Goal: Book appointment/travel/reservation

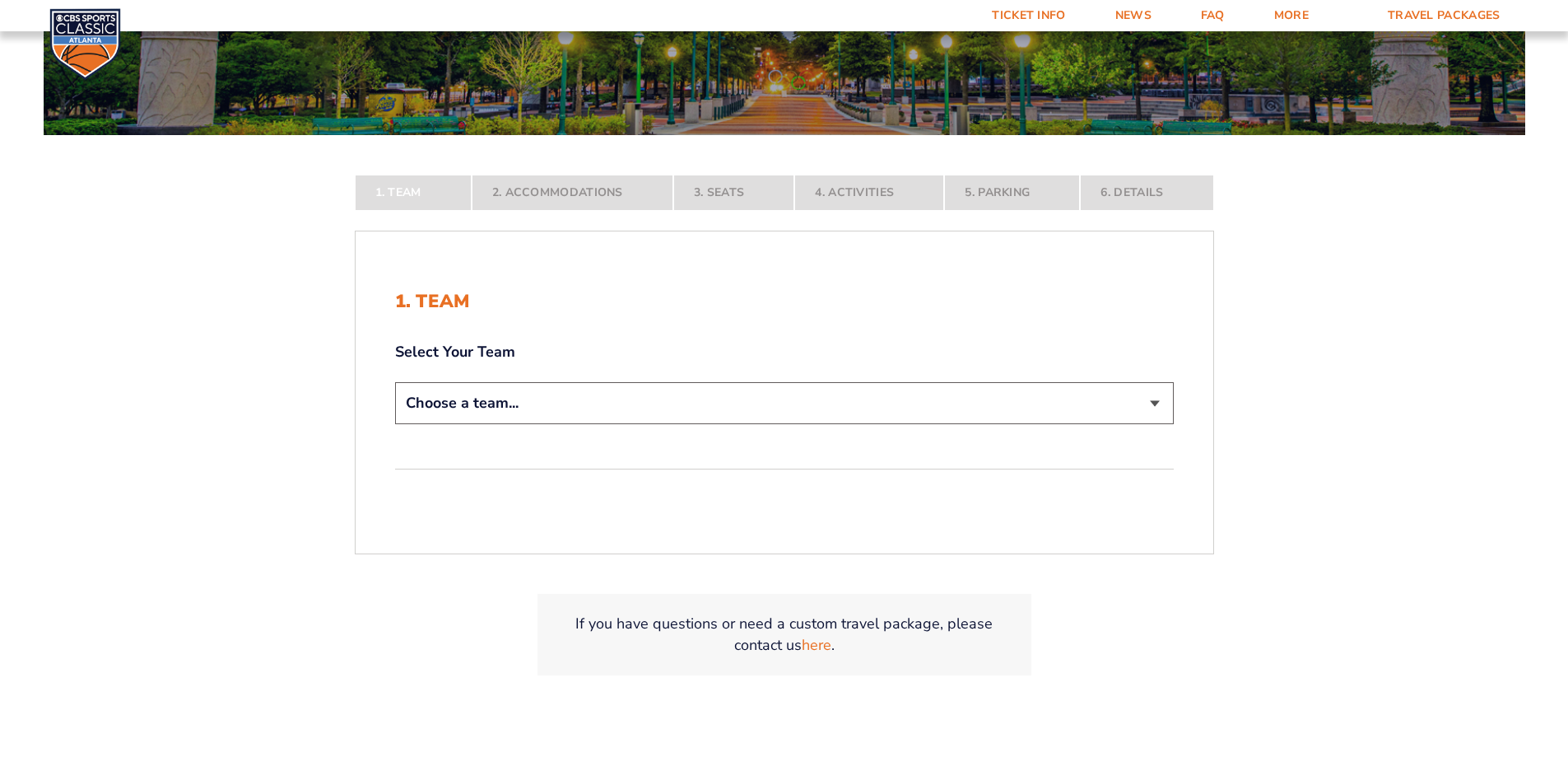
scroll to position [330, 0]
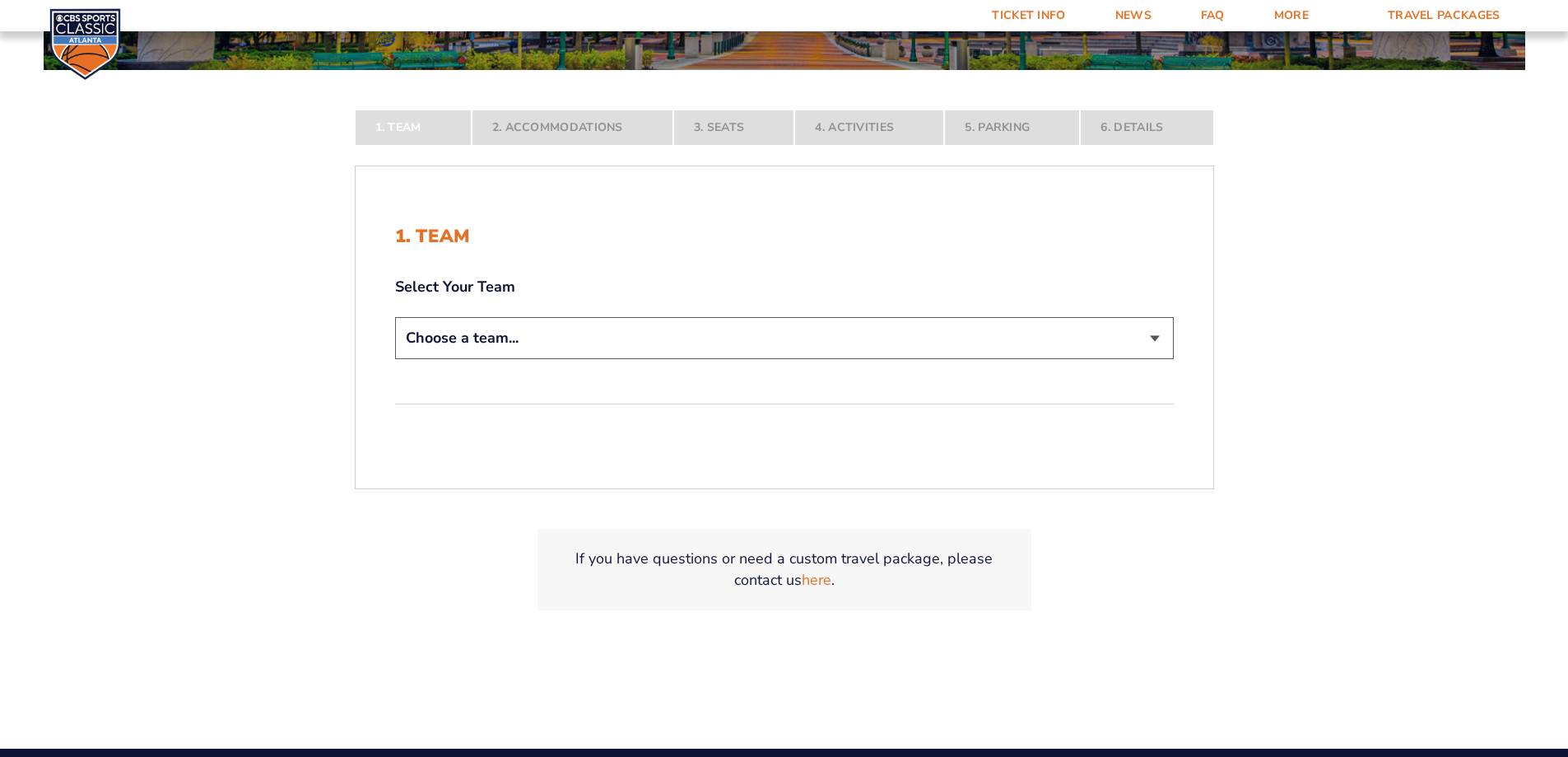
click at [512, 343] on select "Choose a team... [US_STATE] Wildcats [US_STATE] State Buckeyes [US_STATE] Tar H…" at bounding box center [784, 338] width 778 height 42
select select "12956"
click at [395, 359] on select "Choose a team... [US_STATE] Wildcats [US_STATE] State Buckeyes [US_STATE] Tar H…" at bounding box center [784, 338] width 778 height 42
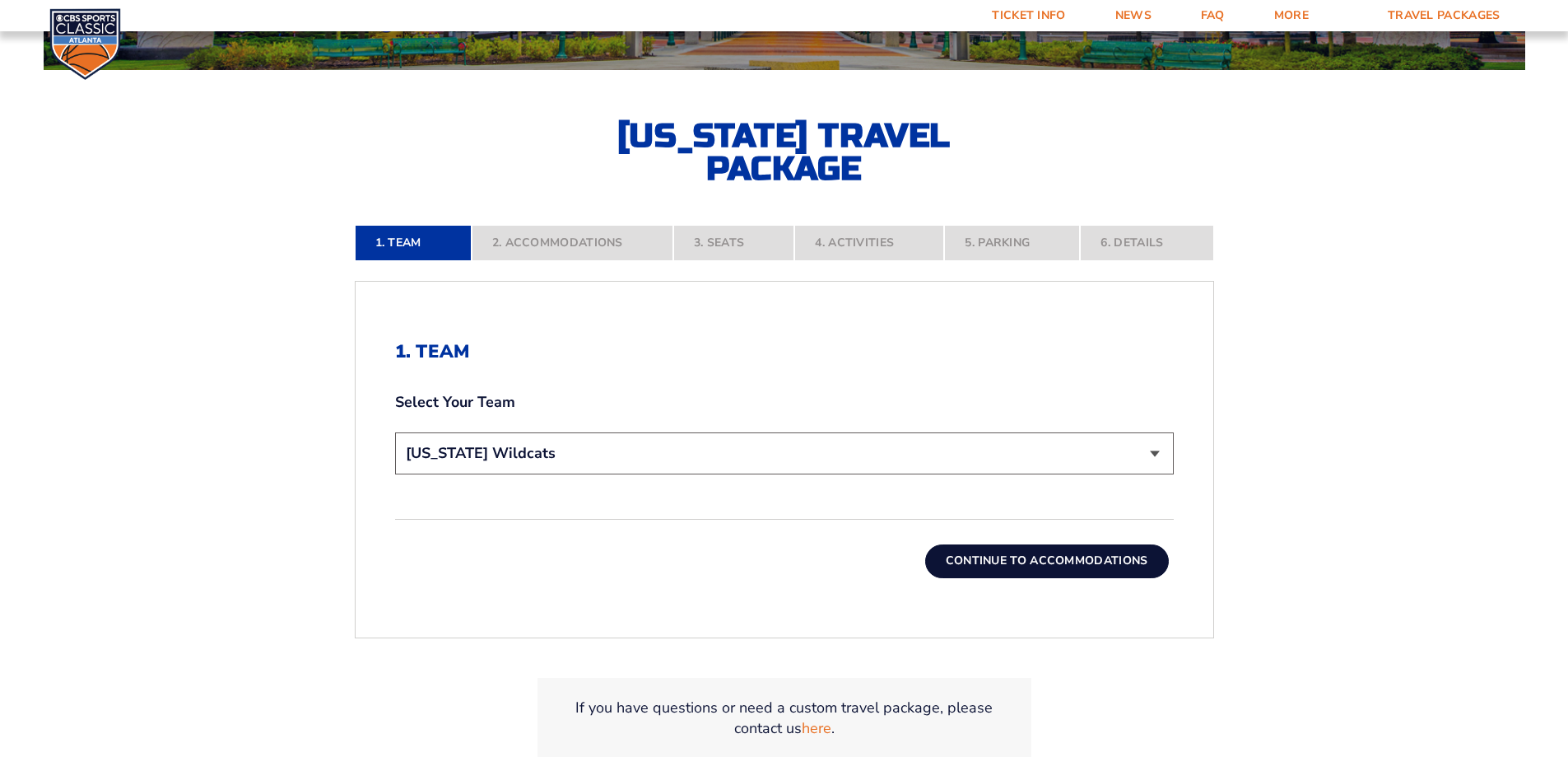
click at [1054, 557] on button "Continue To Accommodations" at bounding box center [1046, 561] width 243 height 33
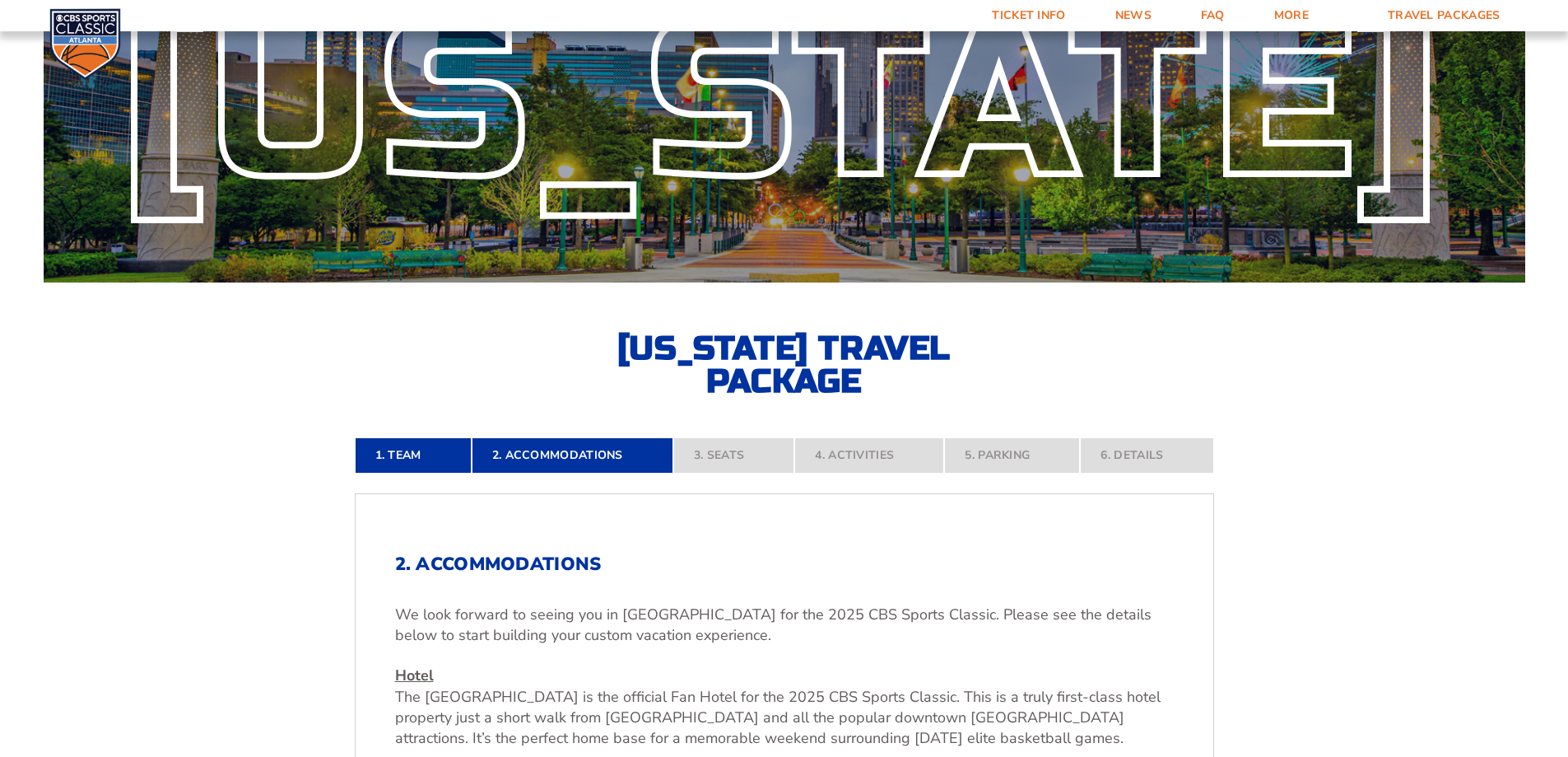
scroll to position [0, 0]
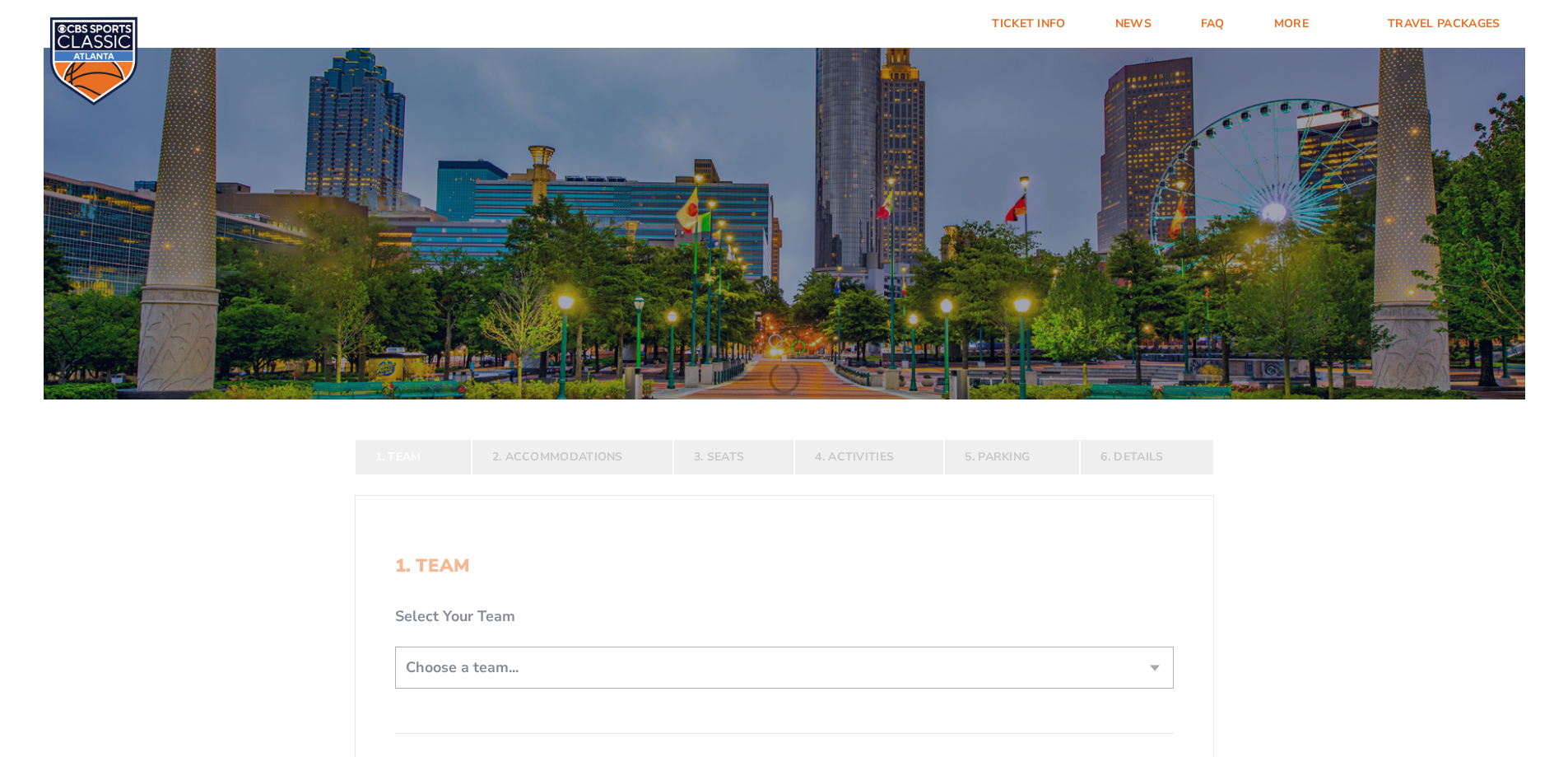
click at [744, 672] on select "Choose a team... [US_STATE] Wildcats [US_STATE] State Buckeyes [US_STATE] Tar H…" at bounding box center [784, 667] width 778 height 42
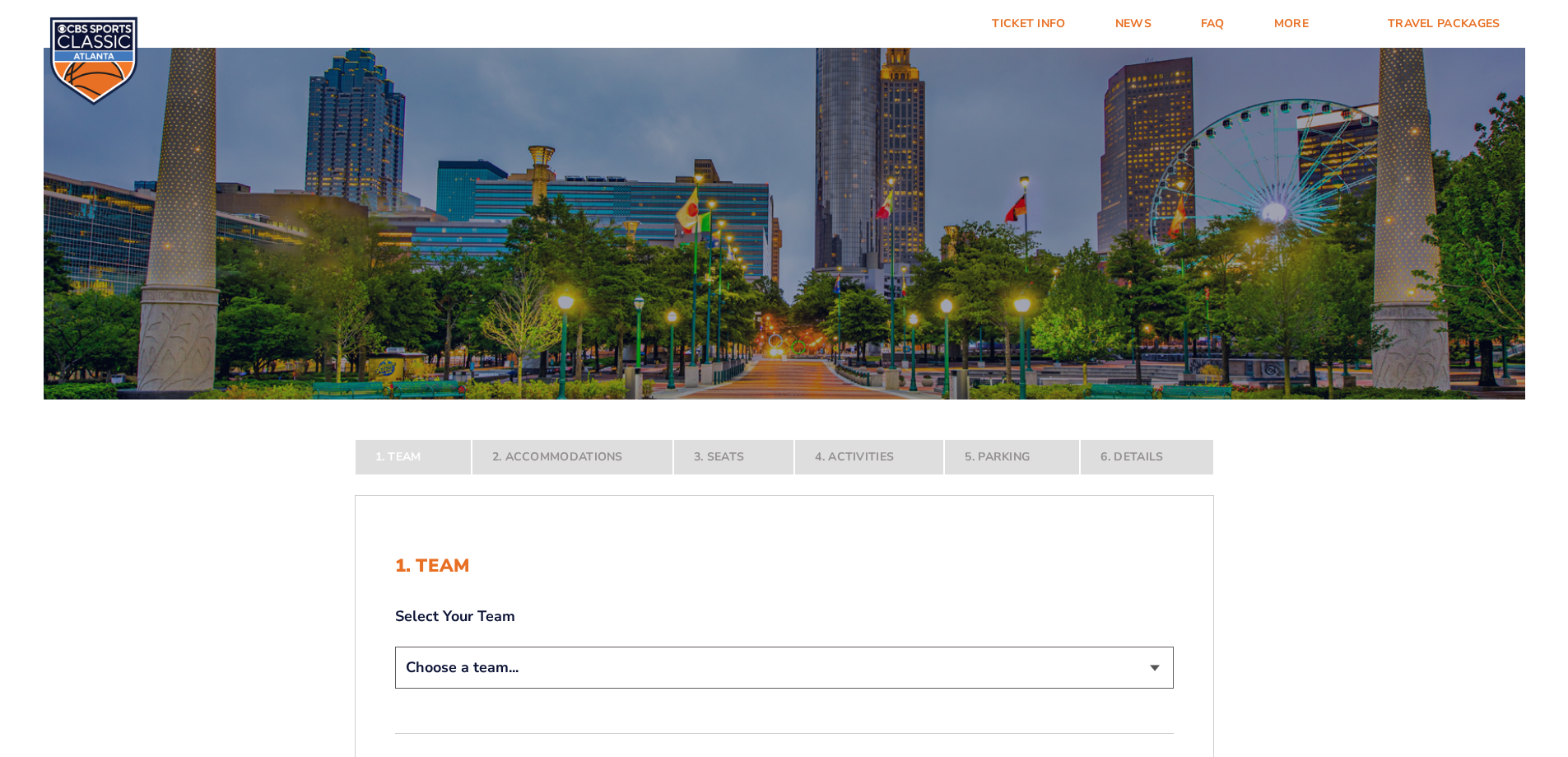
select select "20108"
click at [395, 688] on select "Choose a team... [US_STATE] Wildcats [US_STATE] State Buckeyes [US_STATE] Tar H…" at bounding box center [784, 667] width 778 height 42
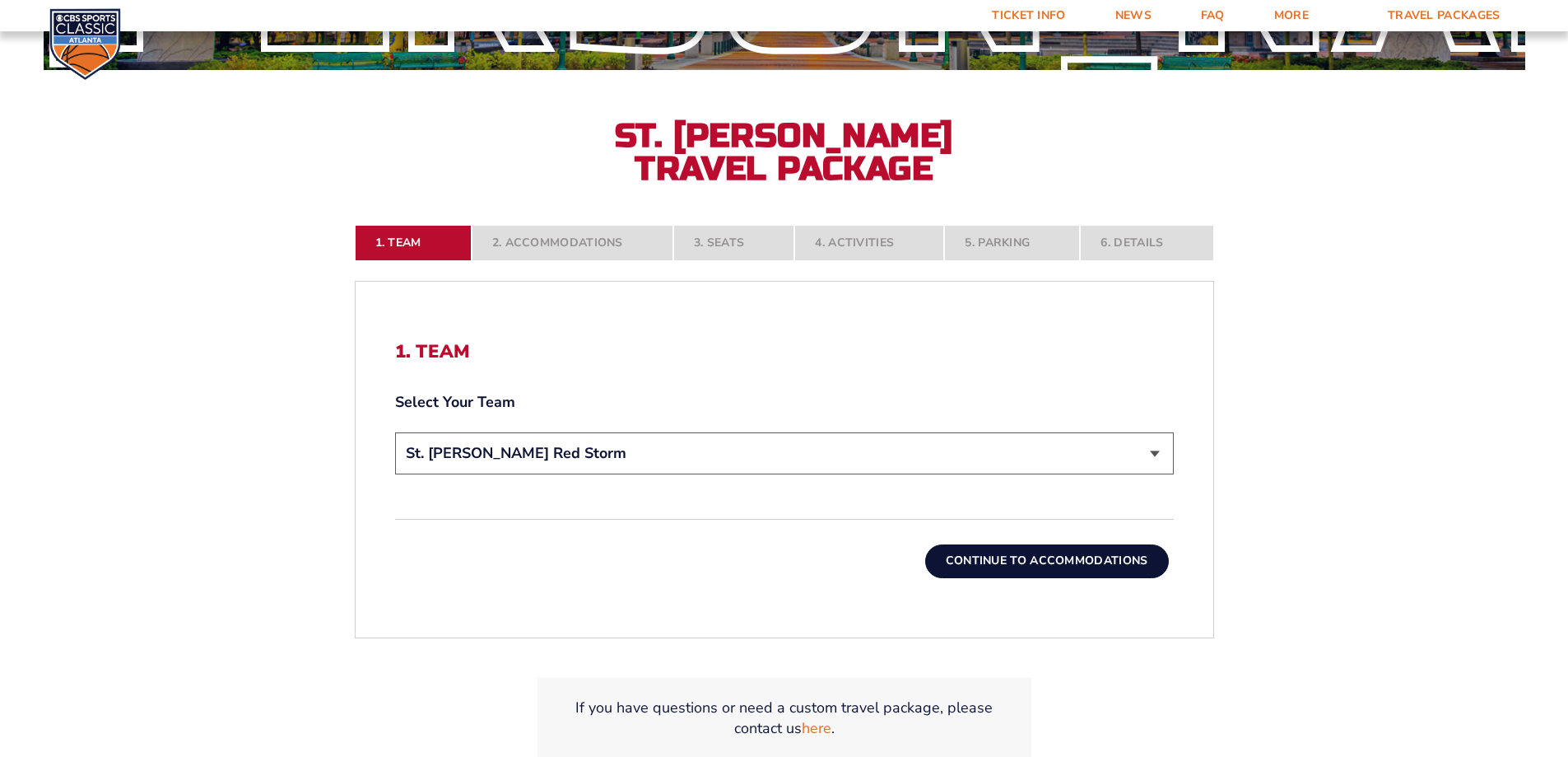
click at [994, 571] on button "Continue To Accommodations" at bounding box center [1046, 561] width 243 height 33
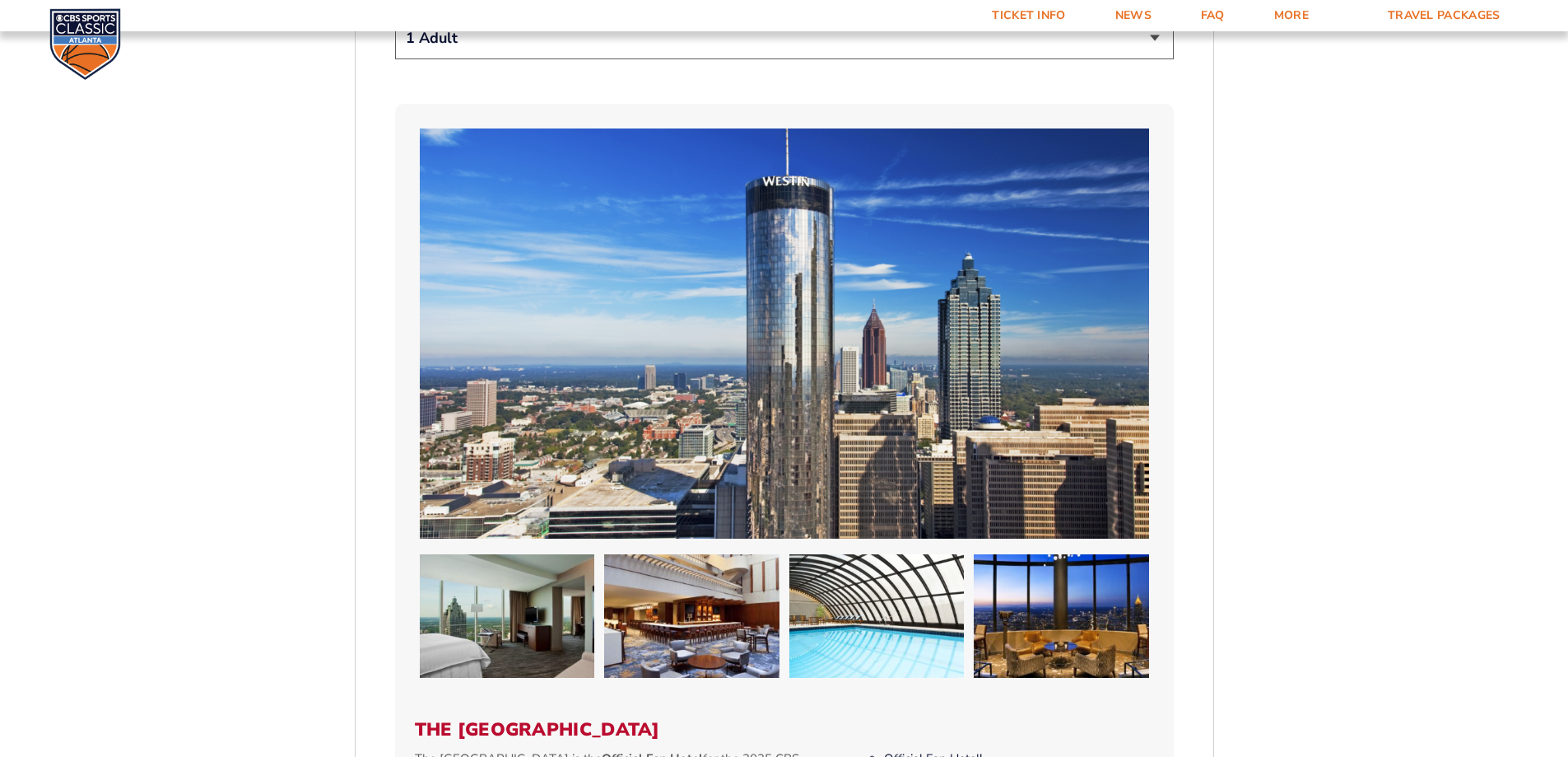
scroll to position [852, 0]
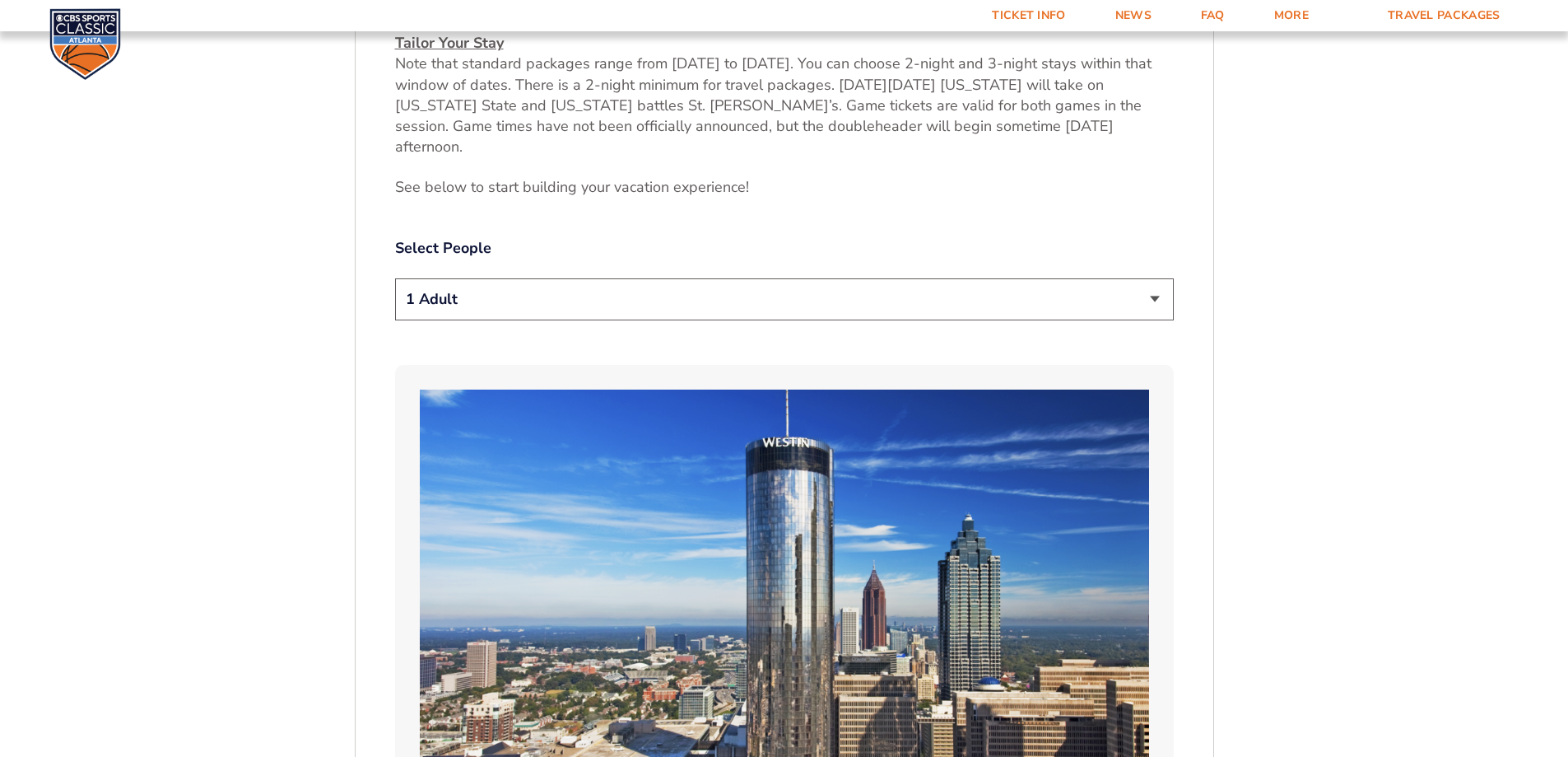
click at [815, 280] on select "1 Adult 2 Adults 3 Adults 4 Adults 2 Adults + 1 Child 2 Adults + 2 Children 2 A…" at bounding box center [784, 299] width 778 height 42
select select "2 Adults"
click at [395, 278] on select "1 Adult 2 Adults 3 Adults 4 Adults 2 Adults + 1 Child 2 Adults + 2 Children 2 A…" at bounding box center [784, 299] width 778 height 42
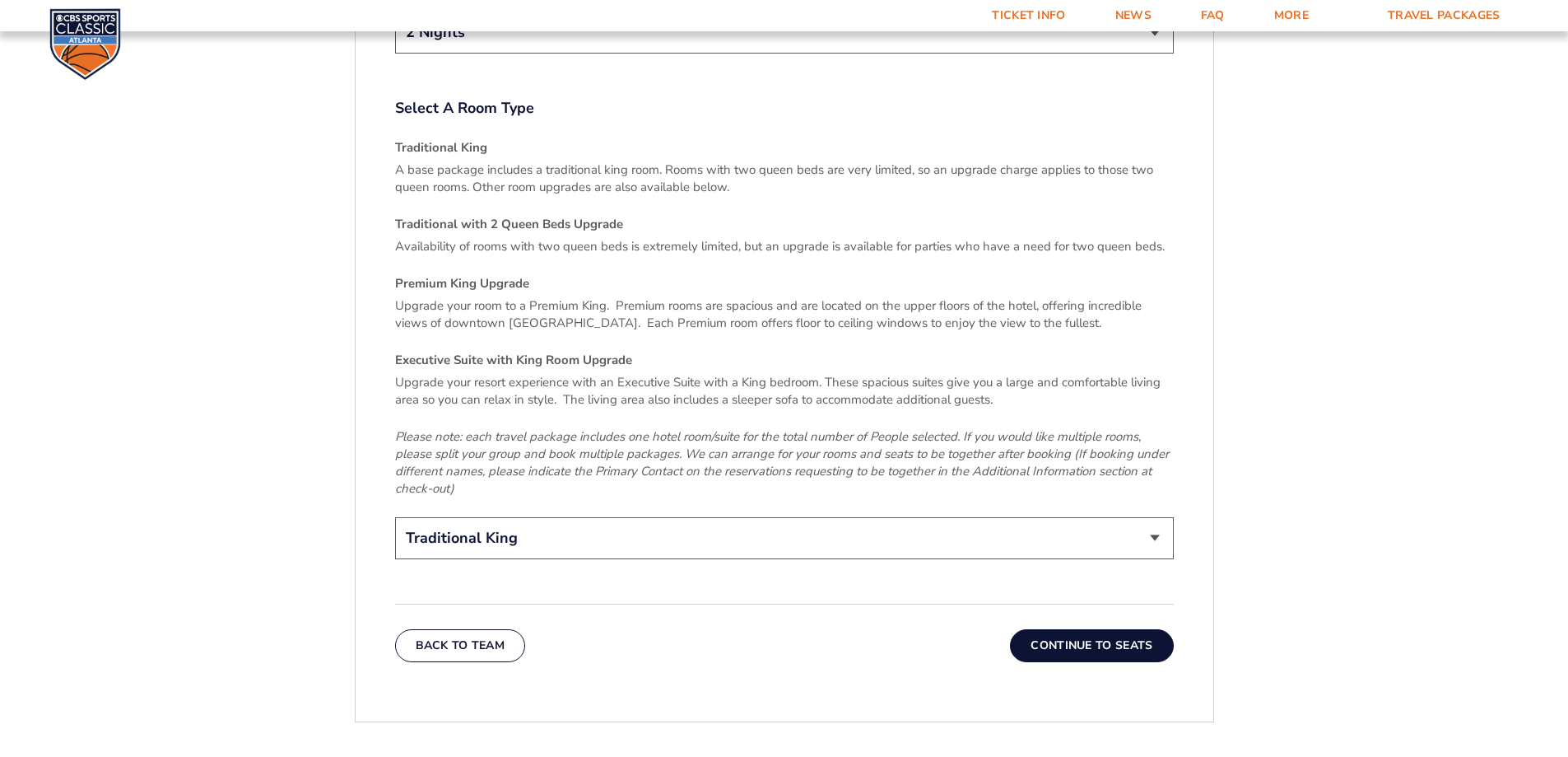
scroll to position [2417, 0]
click at [452, 518] on select "Traditional King Traditional with 2 Queen Beds Upgrade (+$45 per night) Premium…" at bounding box center [784, 539] width 778 height 42
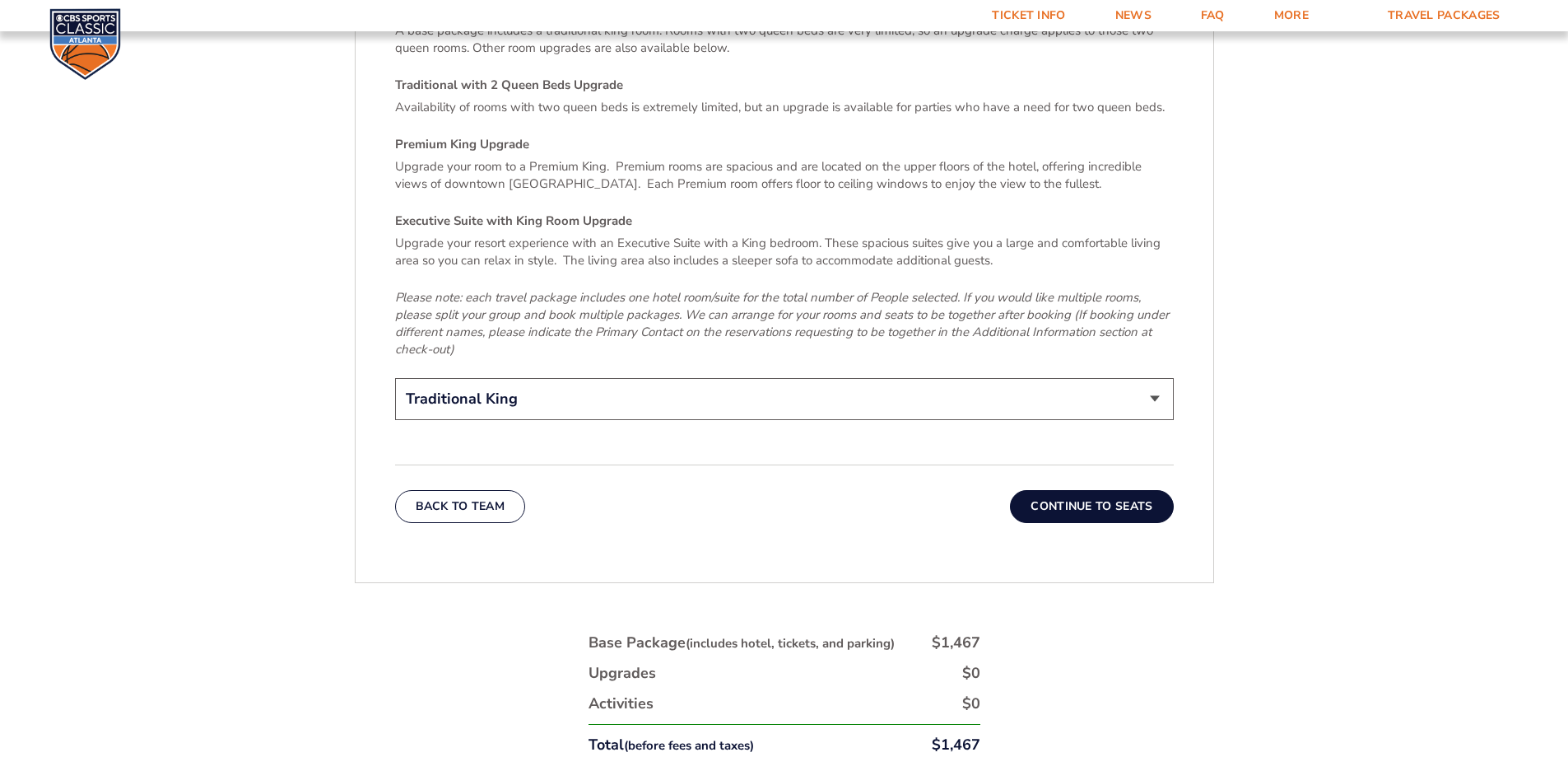
scroll to position [2746, 0]
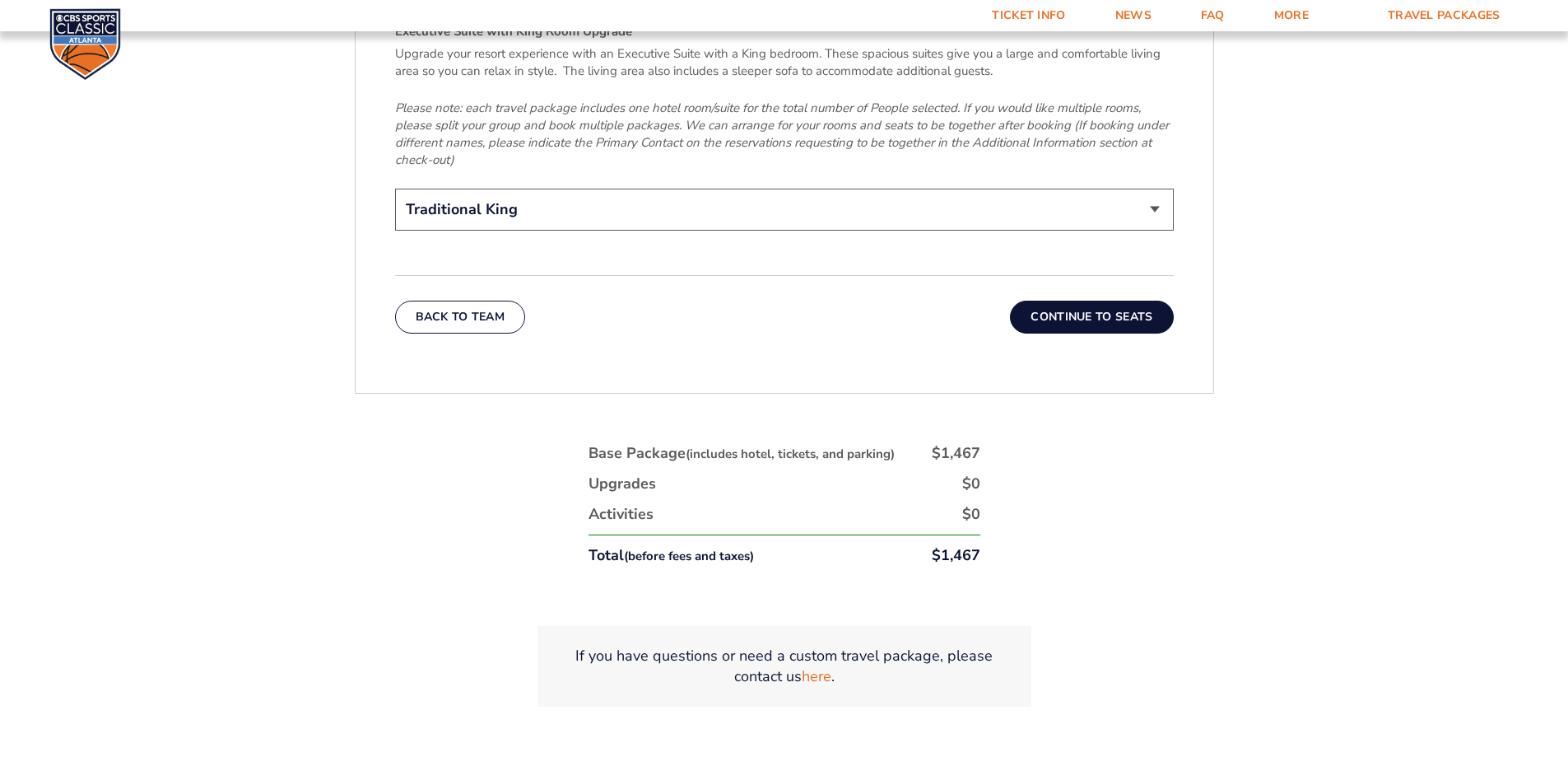
drag, startPoint x: 747, startPoint y: 176, endPoint x: 744, endPoint y: 187, distance: 11.4
click at [747, 188] on select "Traditional King Traditional with 2 Queen Beds Upgrade (+$45 per night) Premium…" at bounding box center [784, 209] width 778 height 42
select select "Traditional with 2 Queen Beds Upgrade"
click at [395, 188] on select "Traditional King Traditional with 2 Queen Beds Upgrade (+$45 per night) Premium…" at bounding box center [784, 209] width 778 height 42
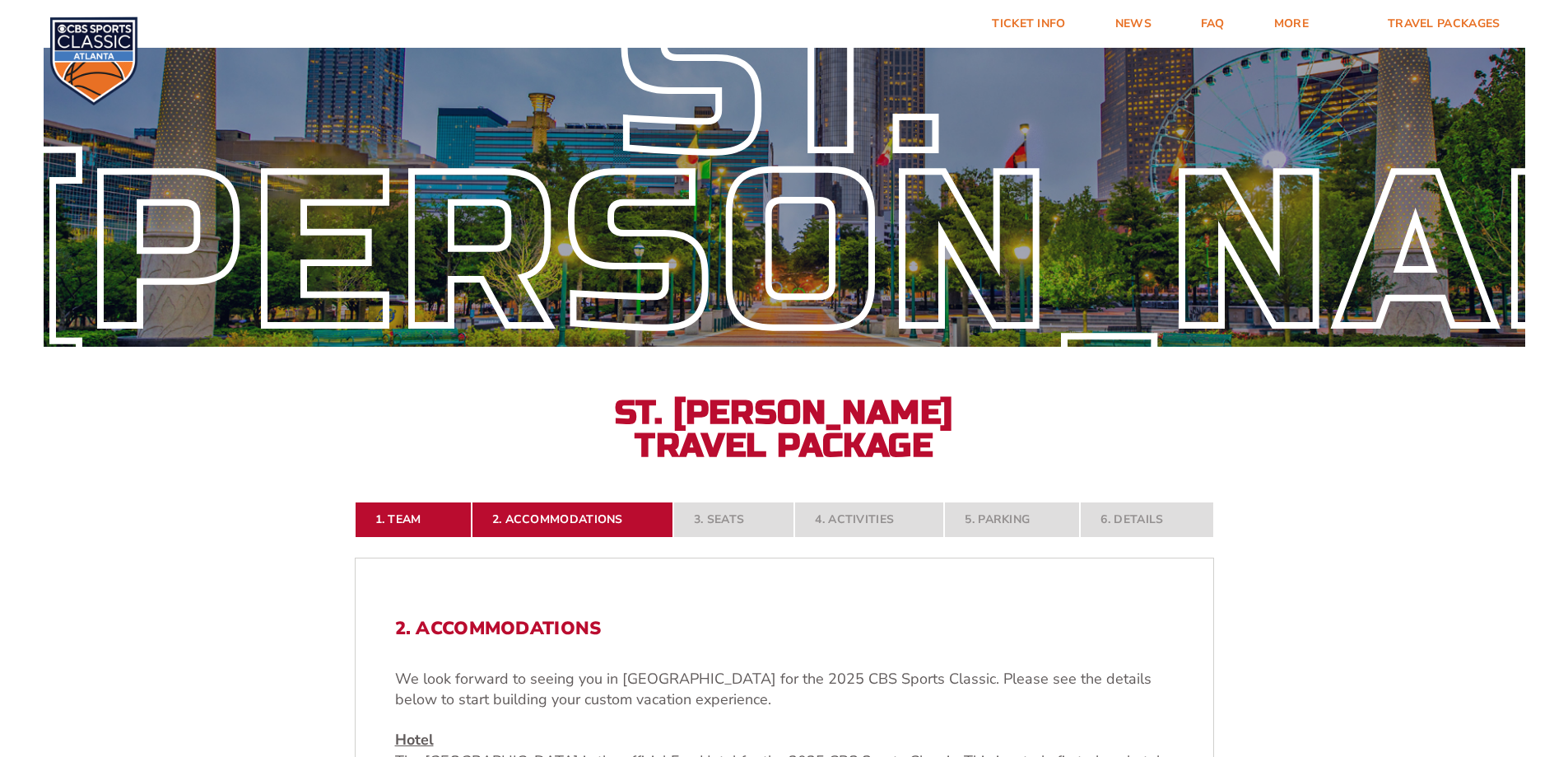
scroll to position [0, 0]
